Goal: Navigation & Orientation: Understand site structure

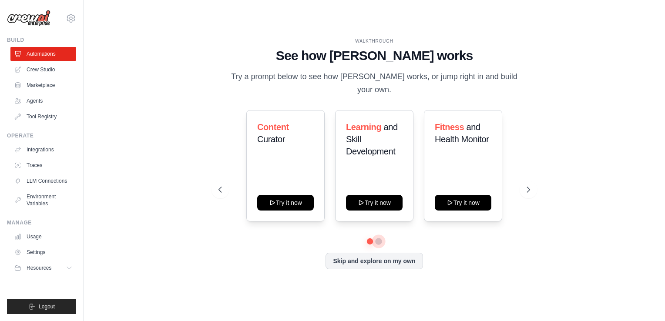
click at [378, 238] on button at bounding box center [378, 241] width 7 height 7
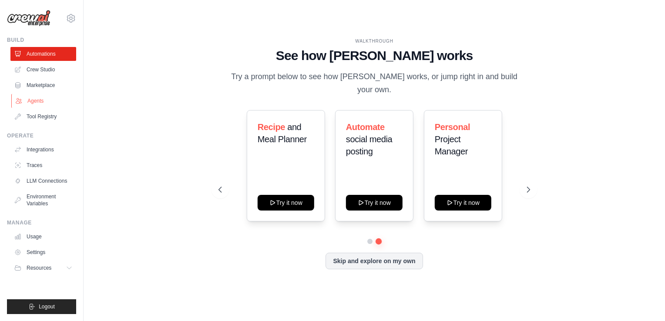
click at [37, 98] on link "Agents" at bounding box center [44, 101] width 66 height 14
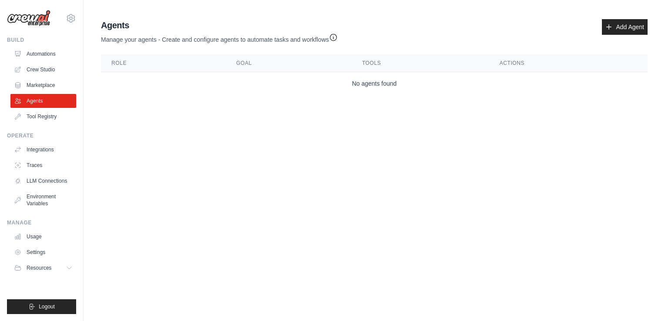
click at [127, 63] on th "Role" at bounding box center [163, 63] width 125 height 18
click at [48, 69] on link "Crew Studio" at bounding box center [44, 70] width 66 height 14
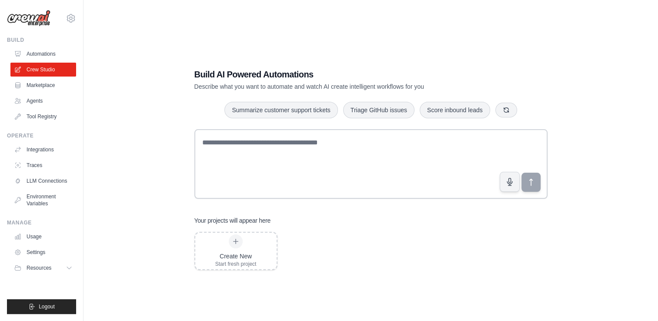
scroll to position [17, 0]
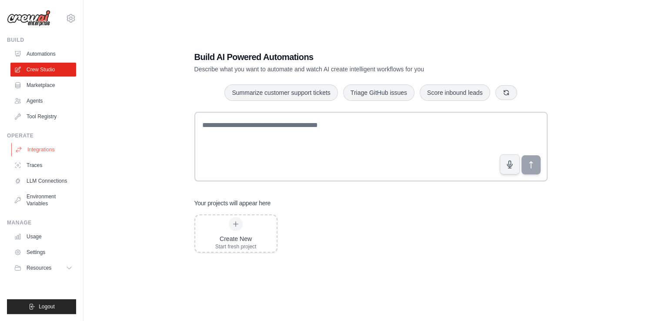
click at [44, 150] on link "Integrations" at bounding box center [44, 150] width 66 height 14
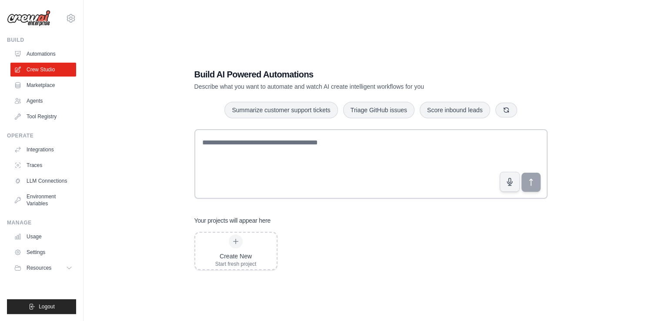
scroll to position [17, 0]
